Goal: Information Seeking & Learning: Learn about a topic

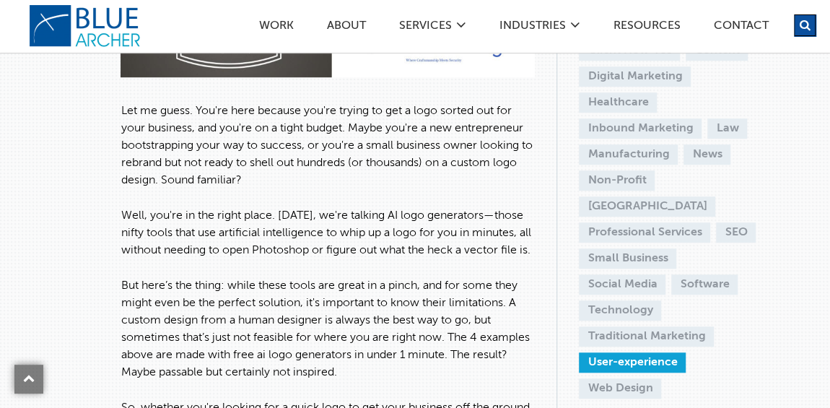
scroll to position [481, 0]
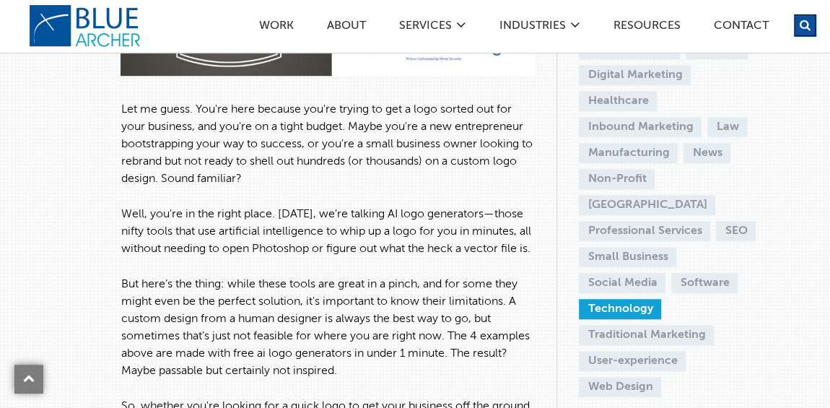
click at [633, 299] on link "Technology" at bounding box center [620, 309] width 82 height 20
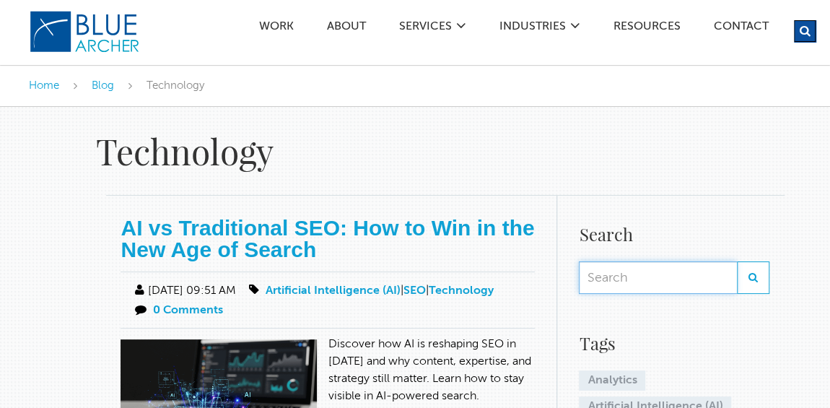
click at [661, 276] on input "text" at bounding box center [658, 277] width 158 height 32
type input "radio"
click at [761, 277] on button "button" at bounding box center [753, 277] width 32 height 32
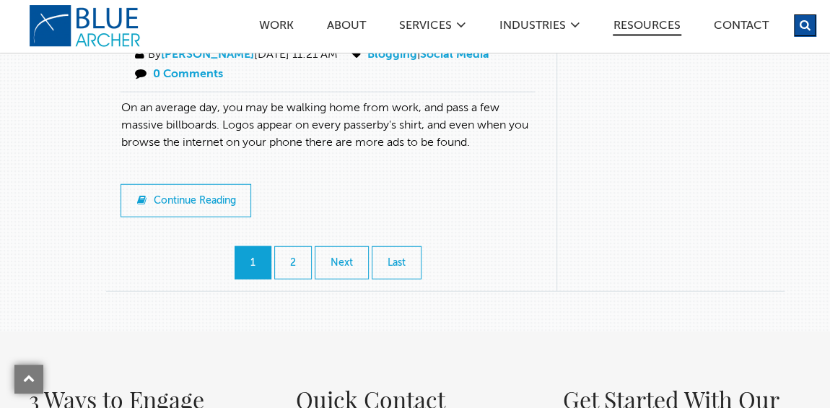
scroll to position [1969, 0]
